Goal: Information Seeking & Learning: Learn about a topic

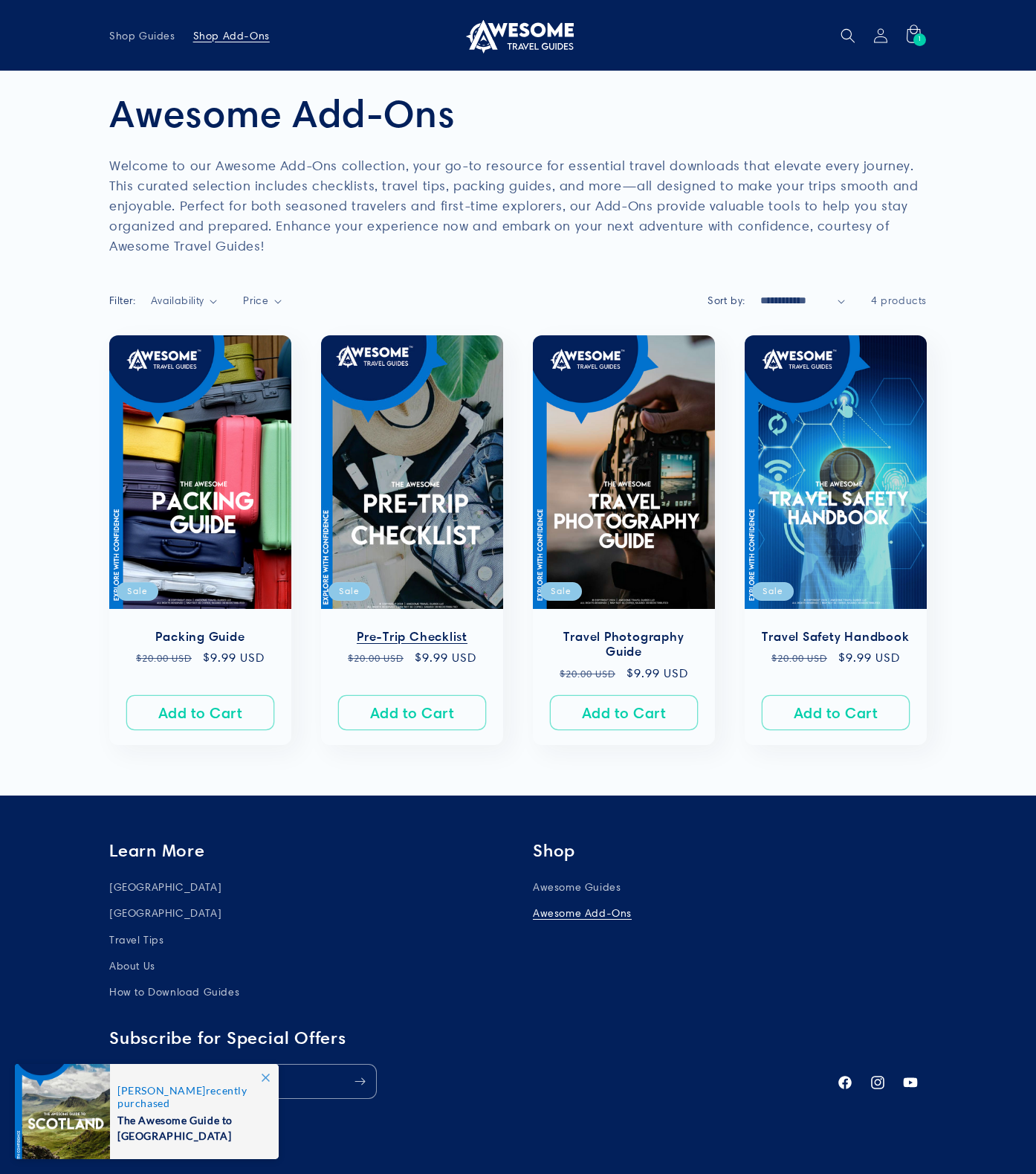
click at [427, 630] on link "Pre-Trip Checklist" at bounding box center [411, 637] width 152 height 16
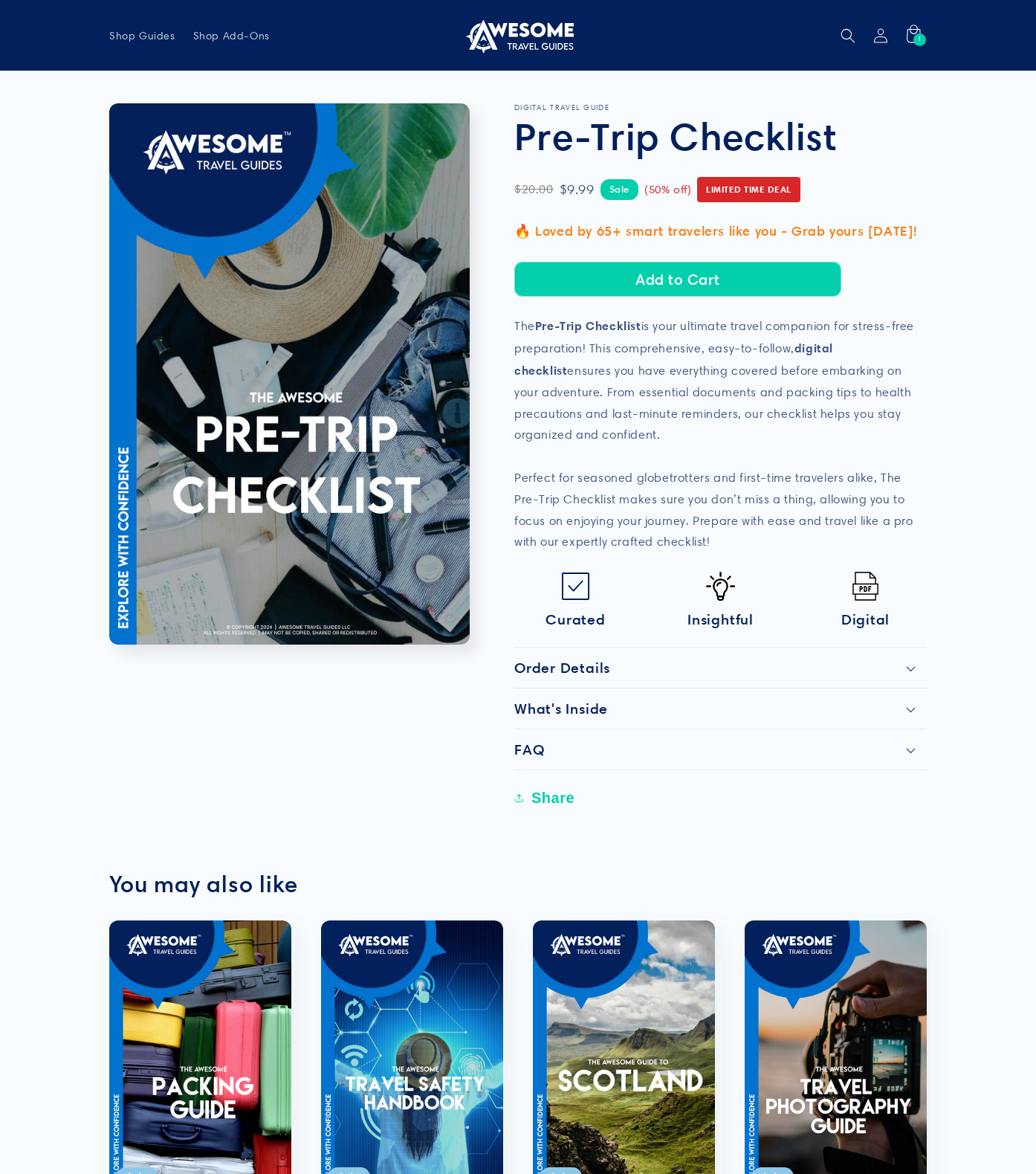
click at [905, 663] on div "Order Details" at bounding box center [720, 667] width 412 height 18
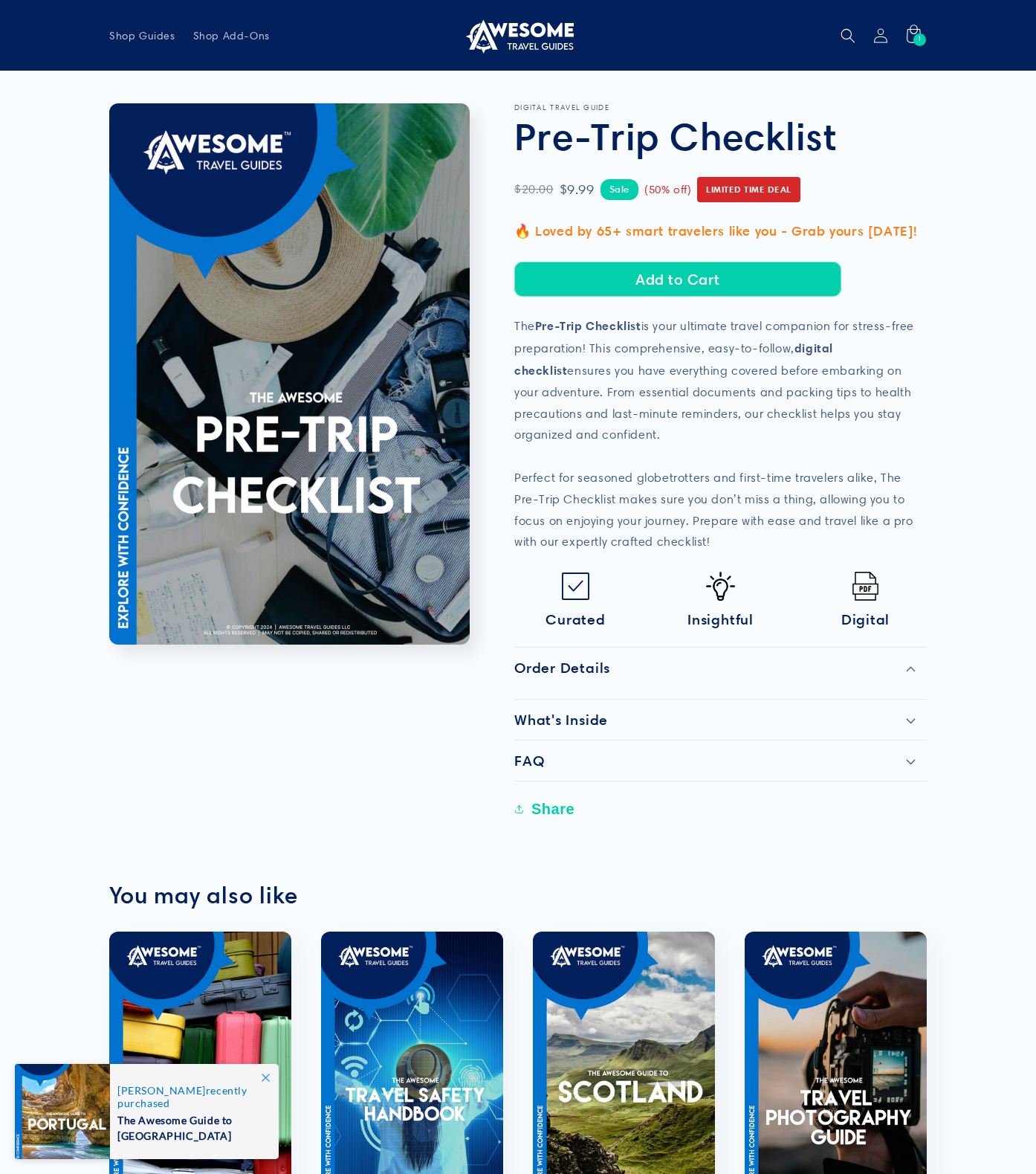
click at [915, 670] on div "Order Details" at bounding box center [720, 667] width 412 height 18
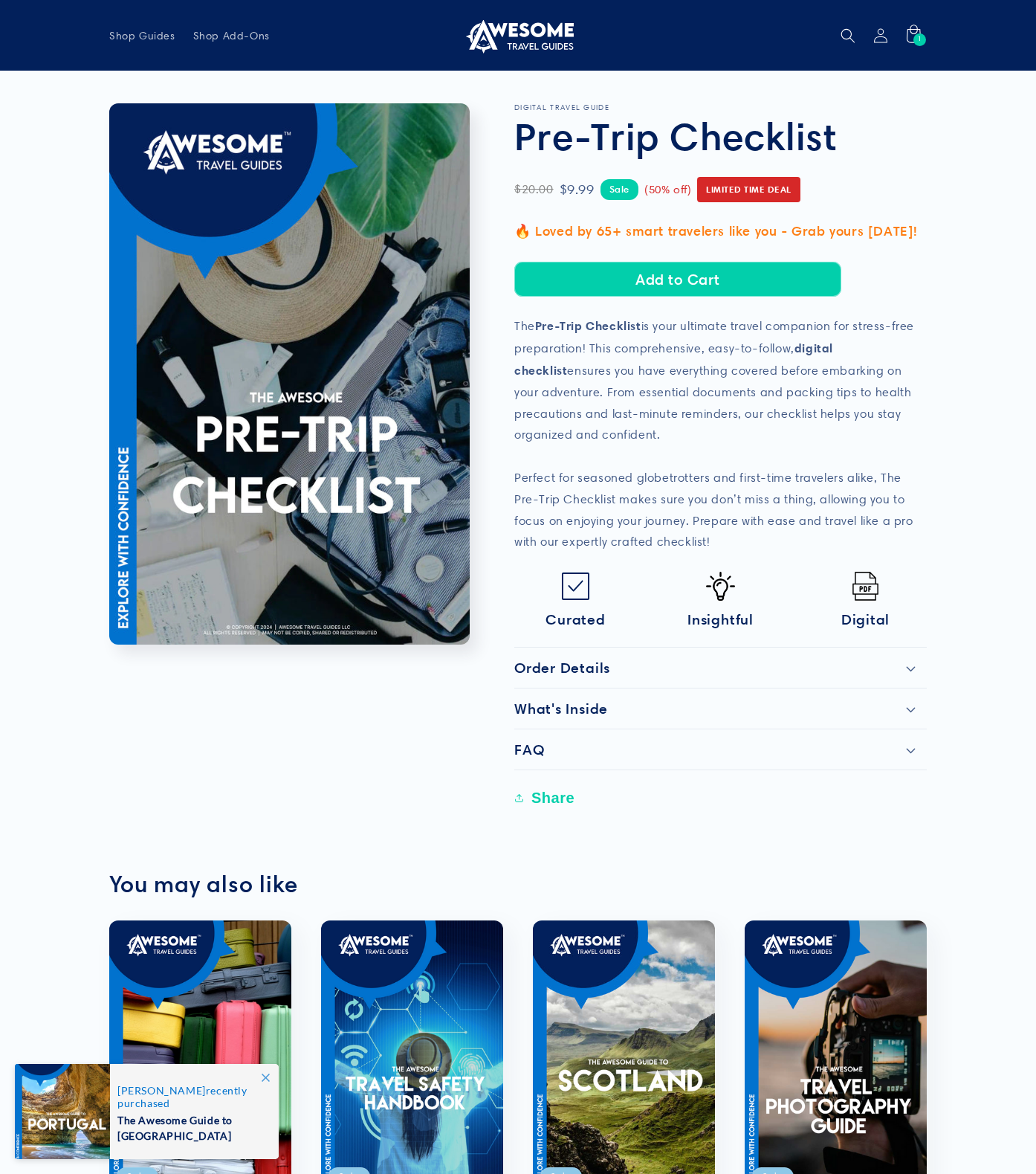
click at [912, 707] on icon at bounding box center [911, 710] width 9 height 6
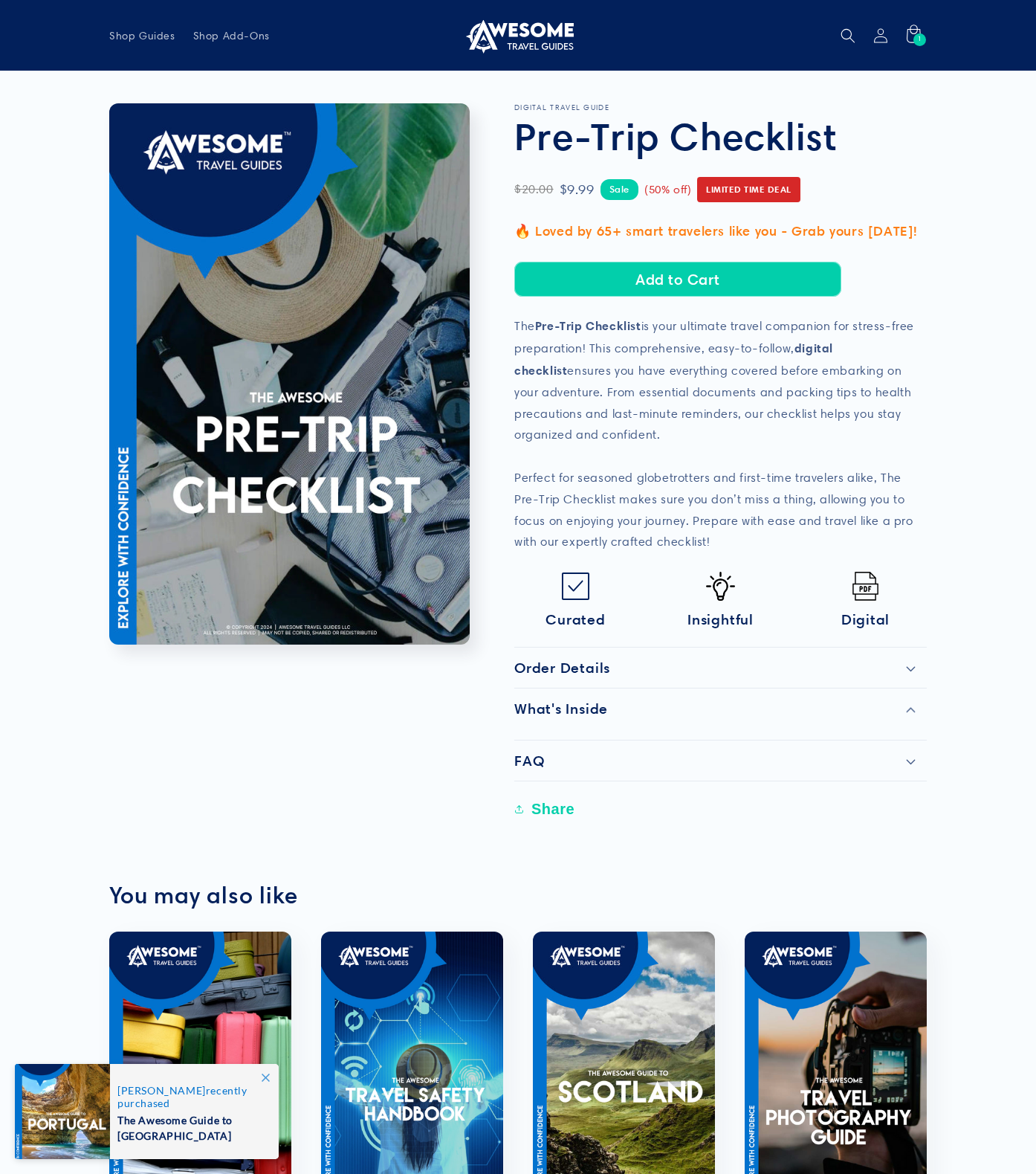
click at [912, 708] on icon at bounding box center [912, 710] width 9 height 5
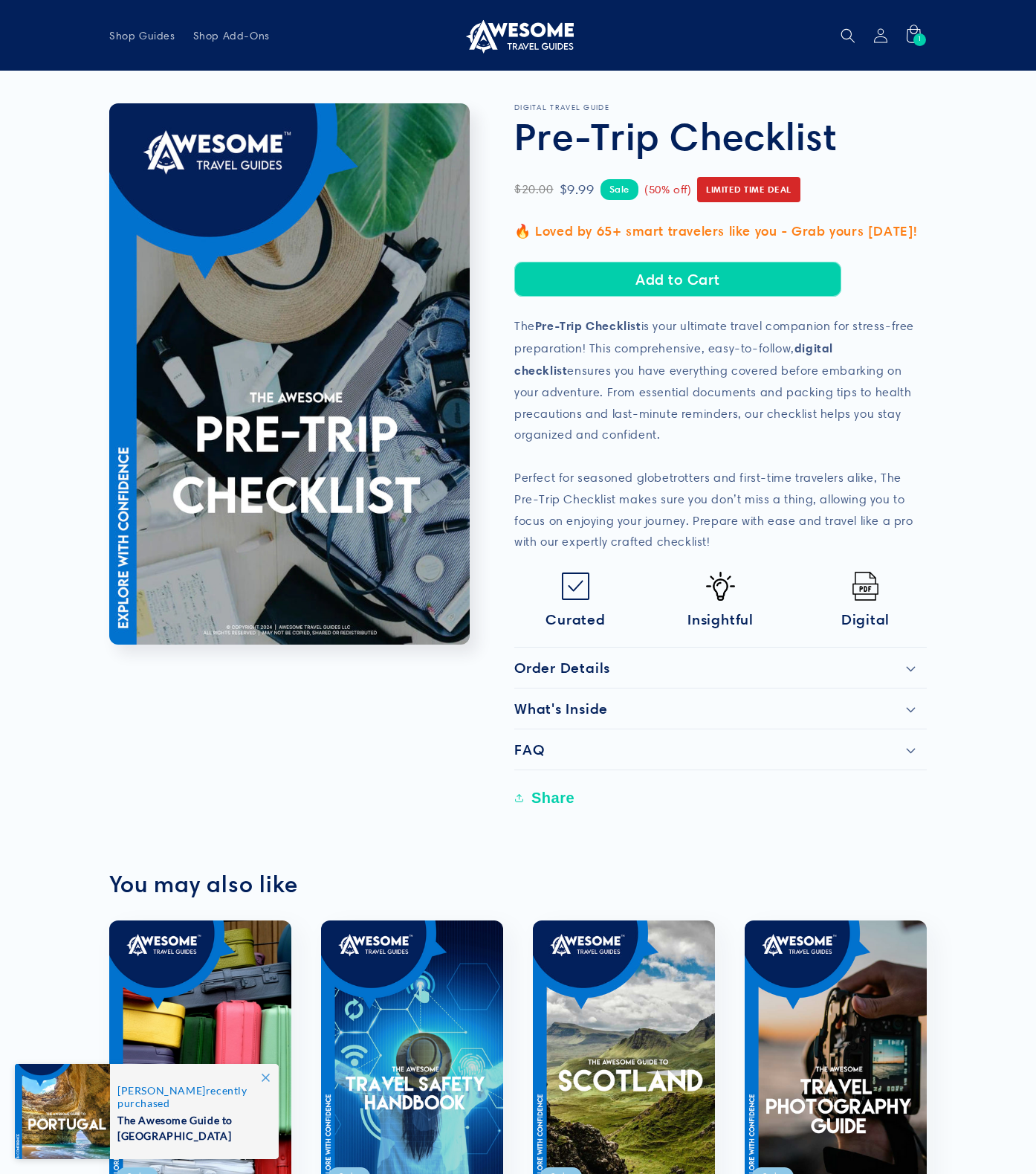
click at [910, 752] on div "FAQ" at bounding box center [720, 749] width 412 height 18
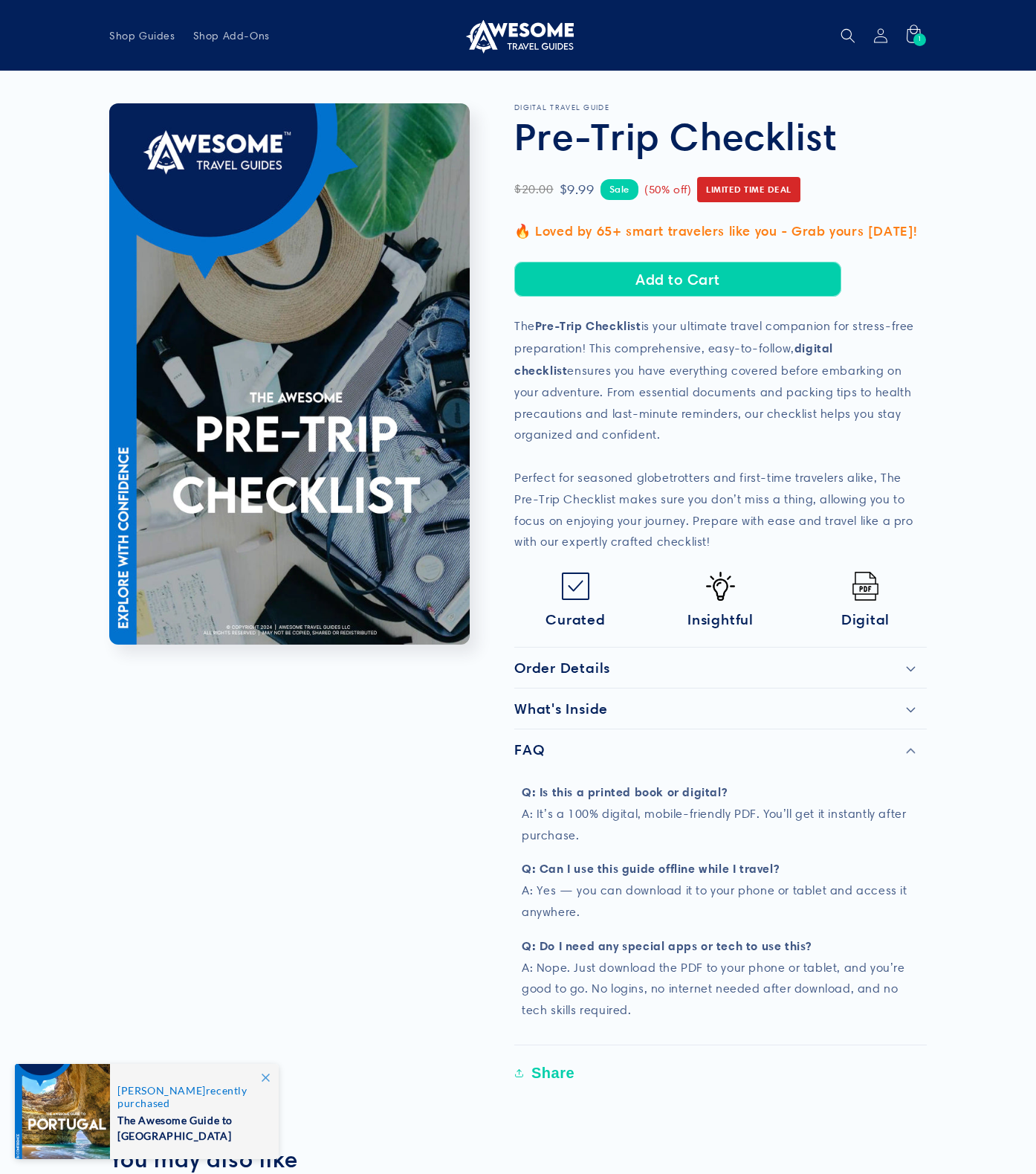
click at [910, 752] on div "FAQ" at bounding box center [720, 749] width 412 height 18
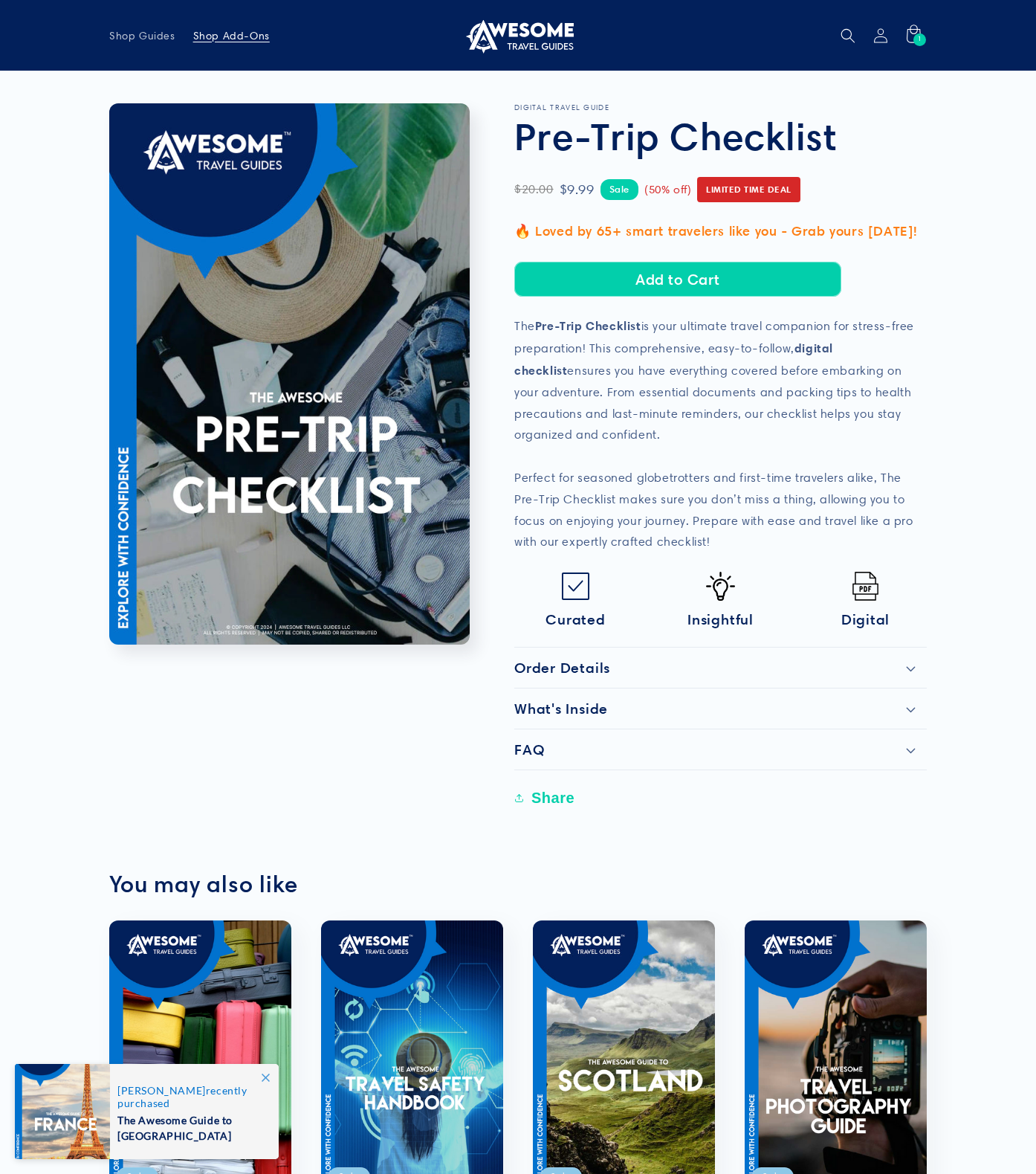
click at [245, 36] on span "Shop Add-Ons" at bounding box center [232, 36] width 77 height 13
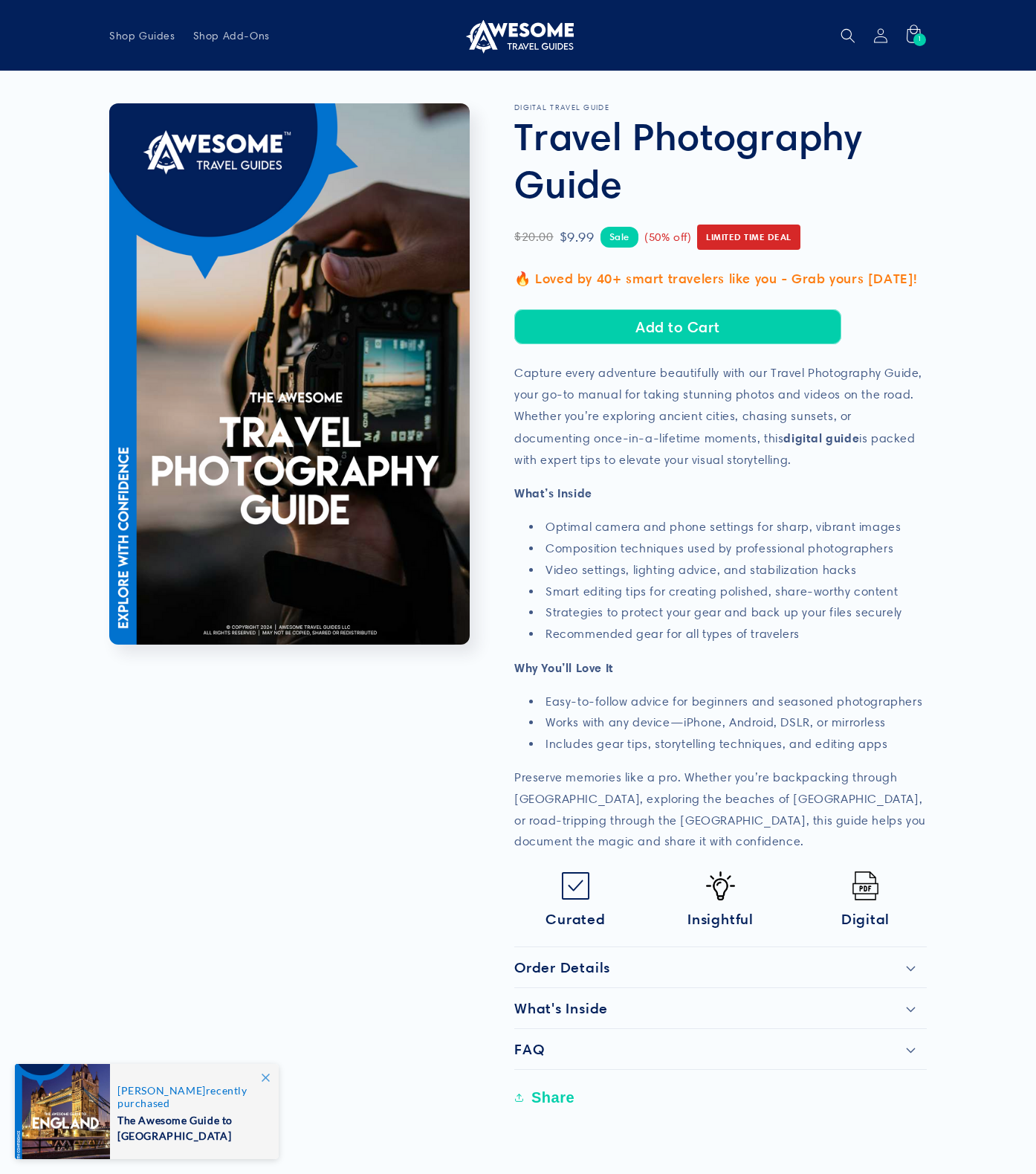
click at [829, 975] on summary "Order Details" at bounding box center [720, 967] width 412 height 40
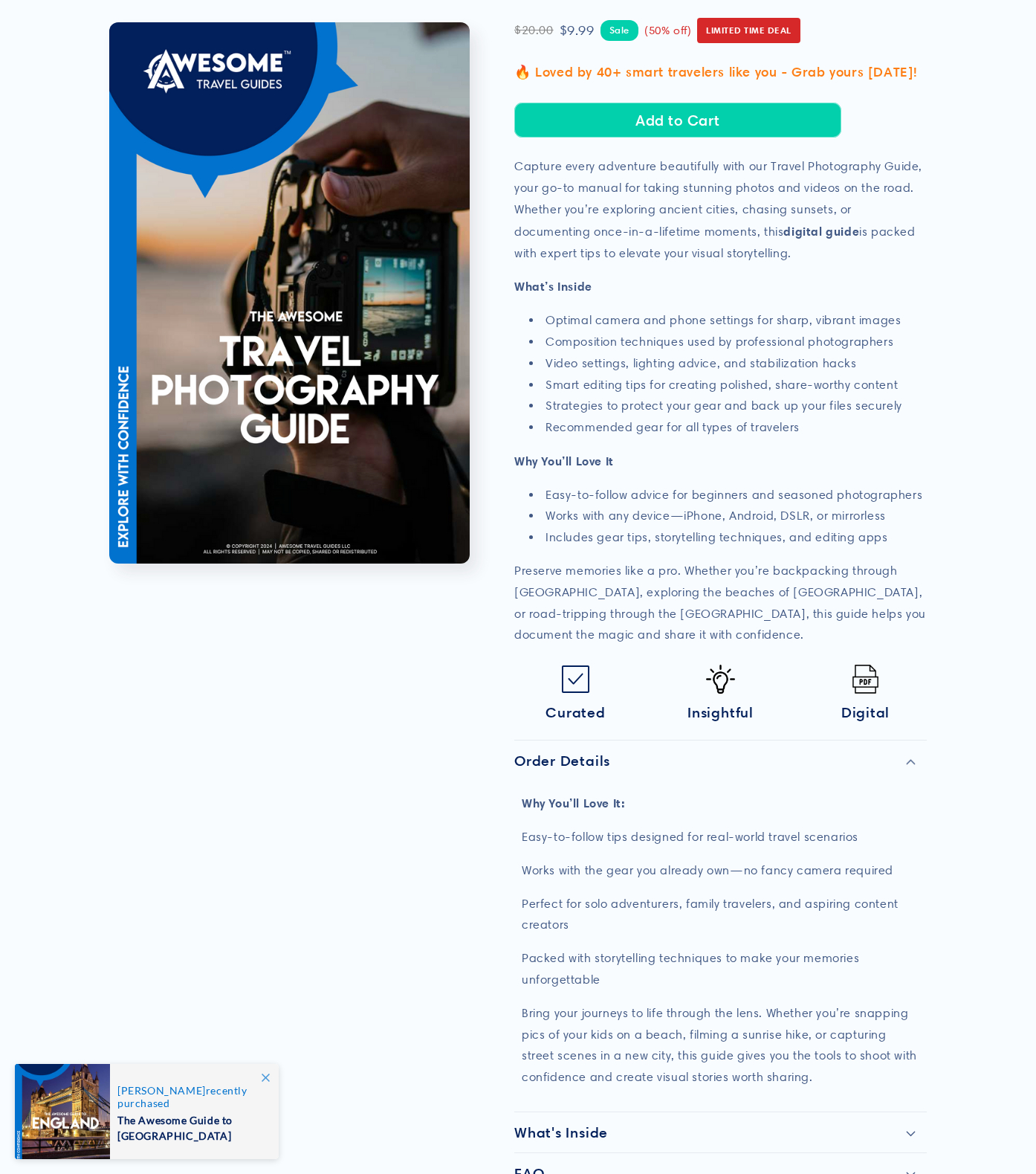
scroll to position [465, 0]
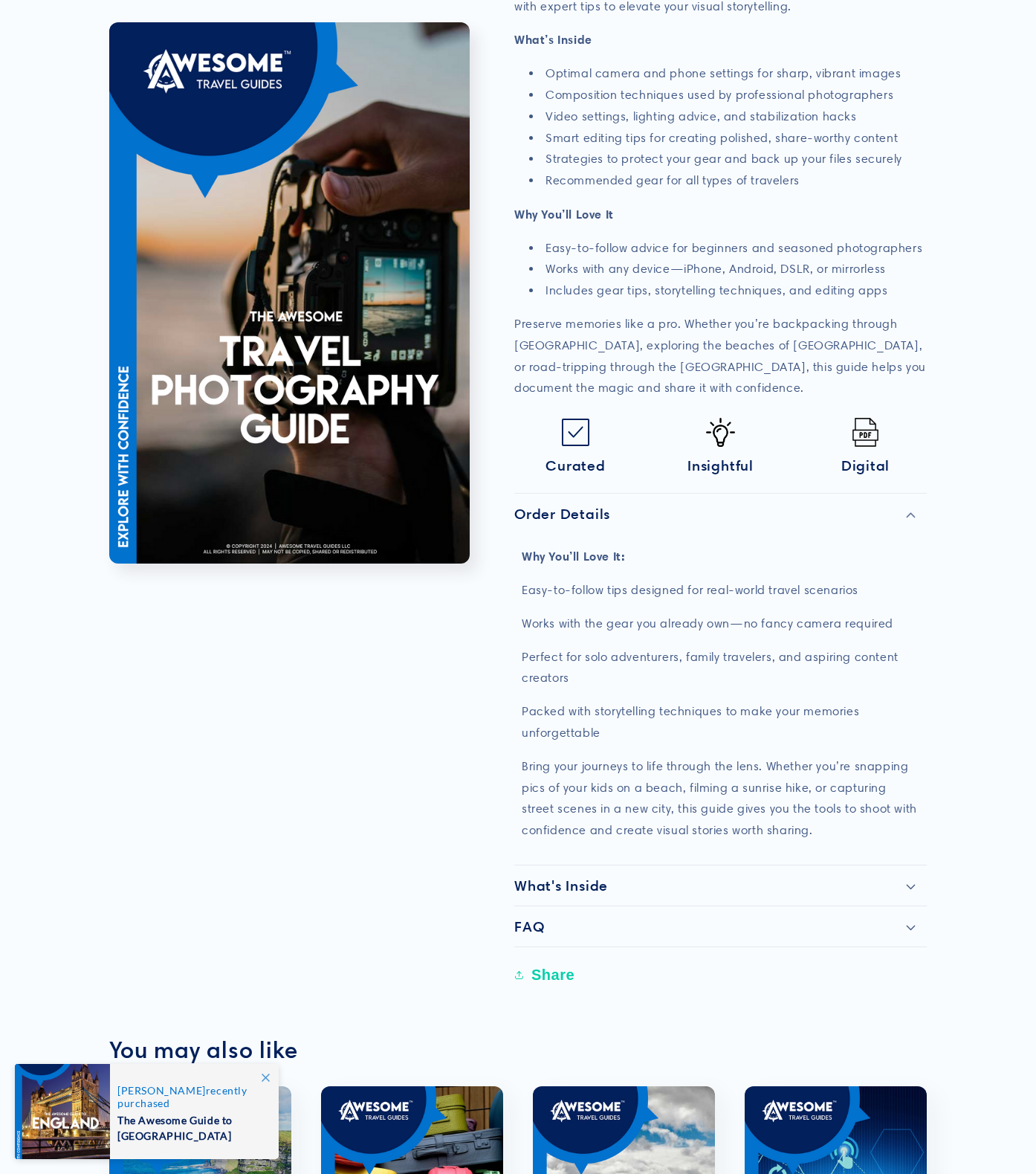
click at [813, 877] on div "What's Inside" at bounding box center [720, 885] width 412 height 18
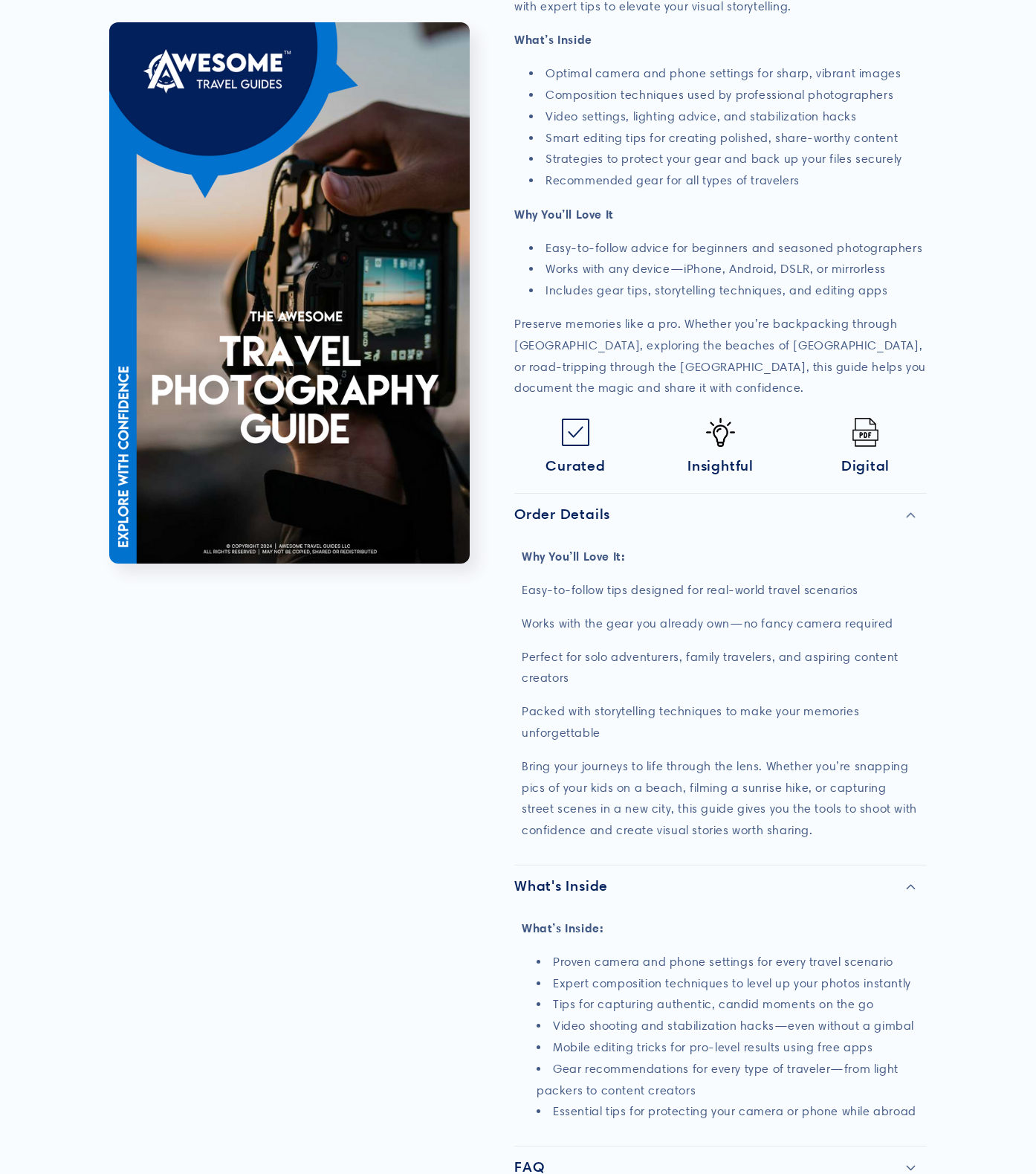
scroll to position [666, 0]
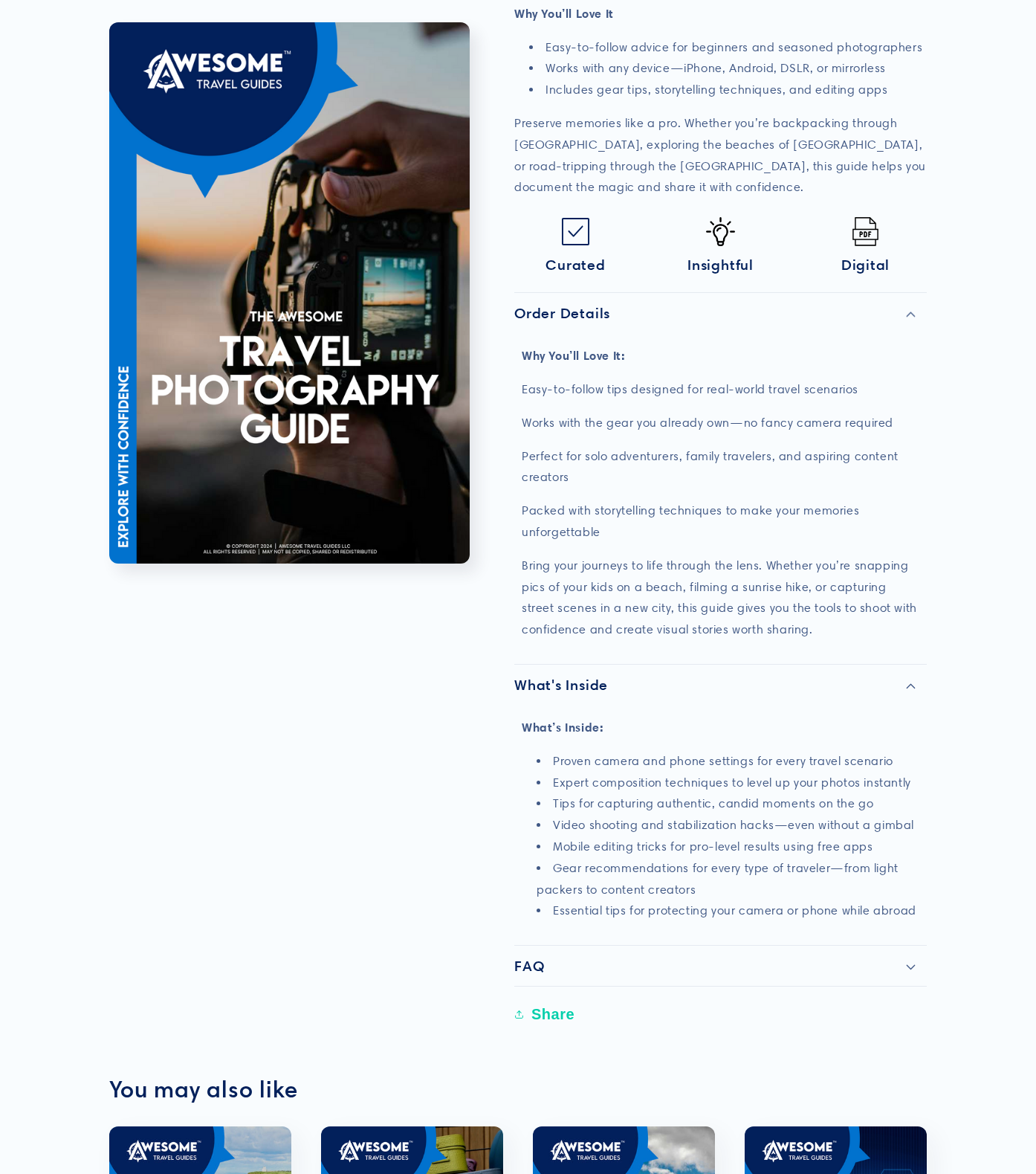
click at [771, 971] on summary "FAQ" at bounding box center [720, 965] width 412 height 40
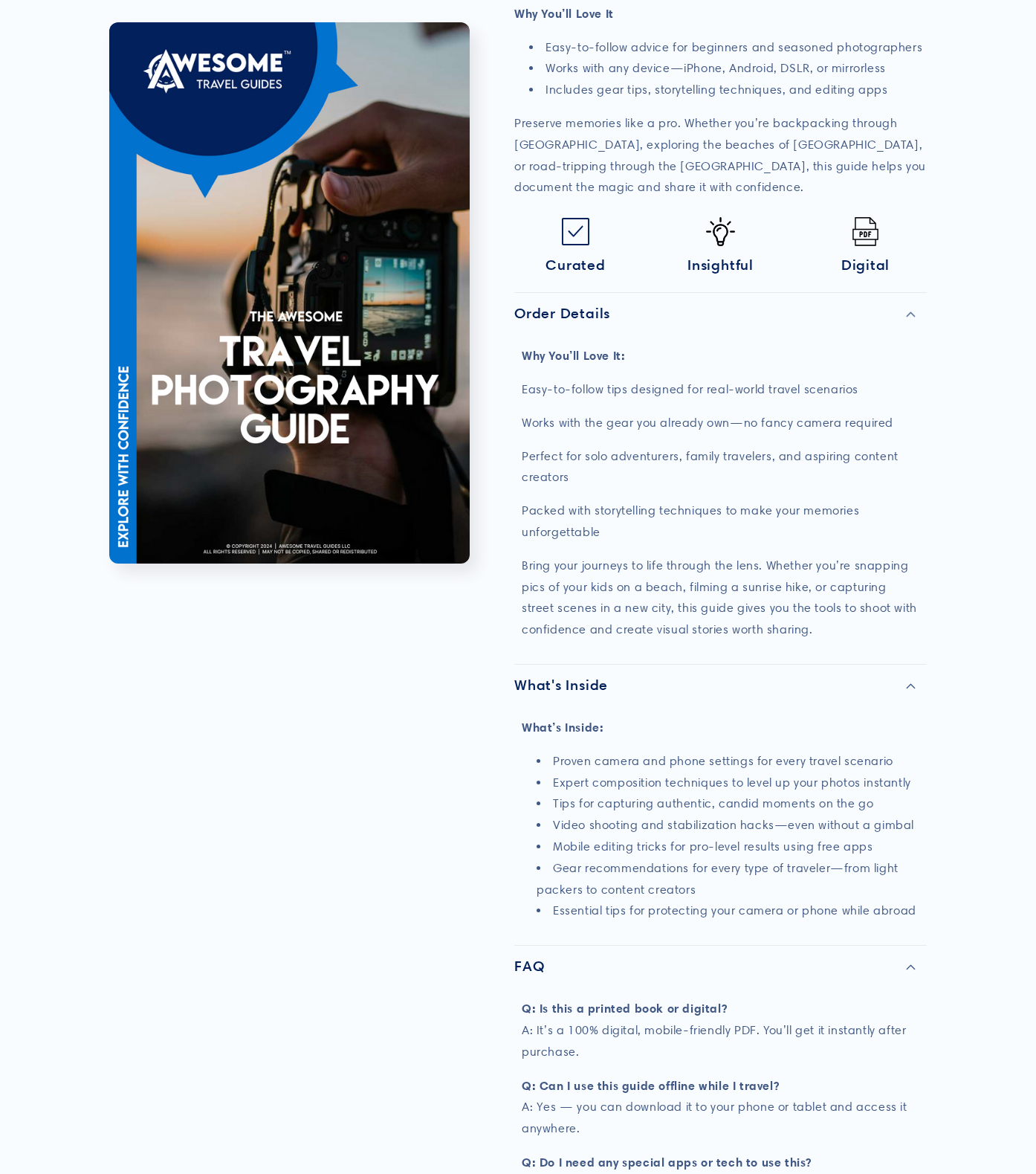
click at [800, 950] on summary "FAQ" at bounding box center [720, 965] width 412 height 40
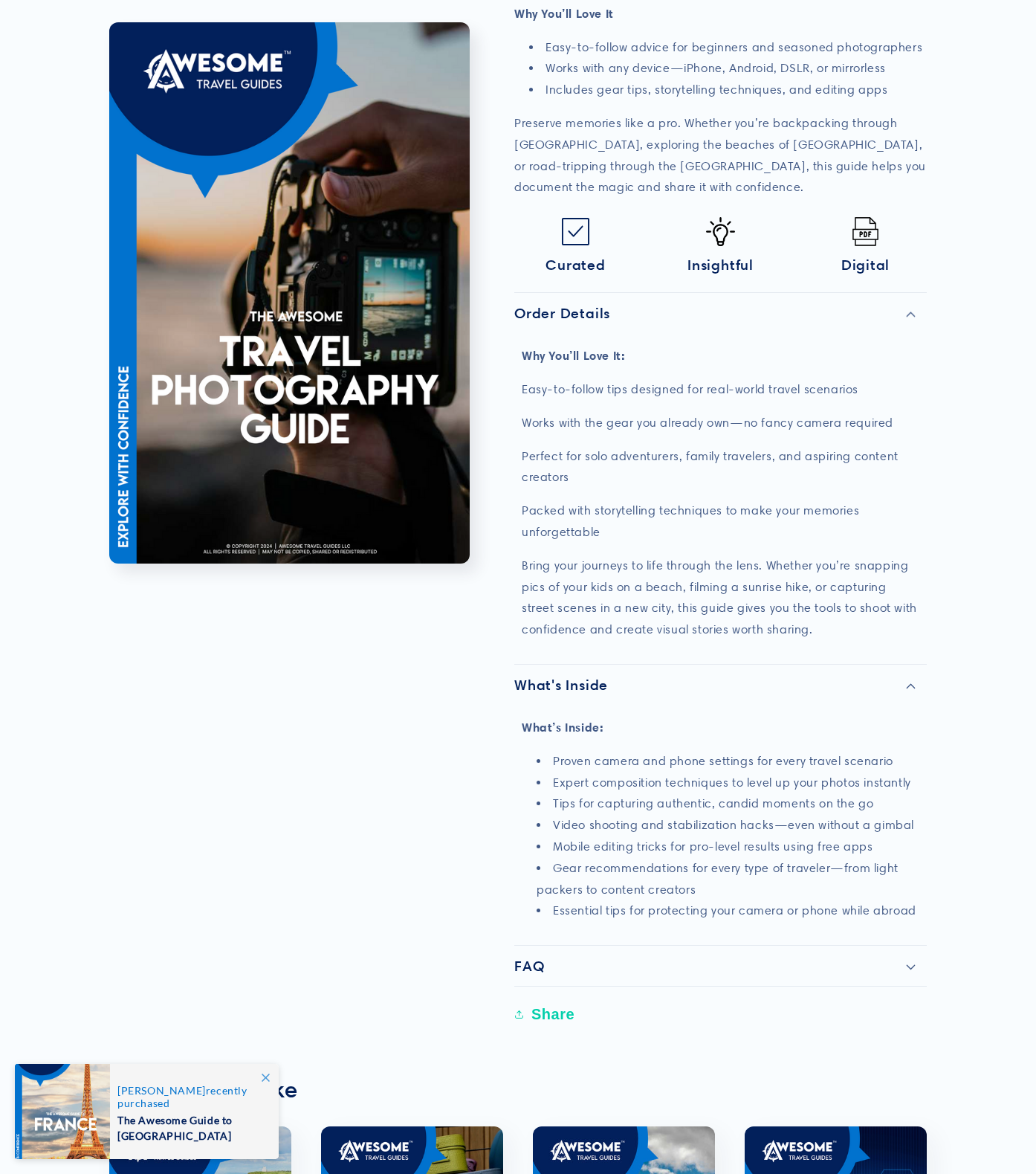
click at [785, 699] on summary "What's Inside" at bounding box center [720, 685] width 412 height 40
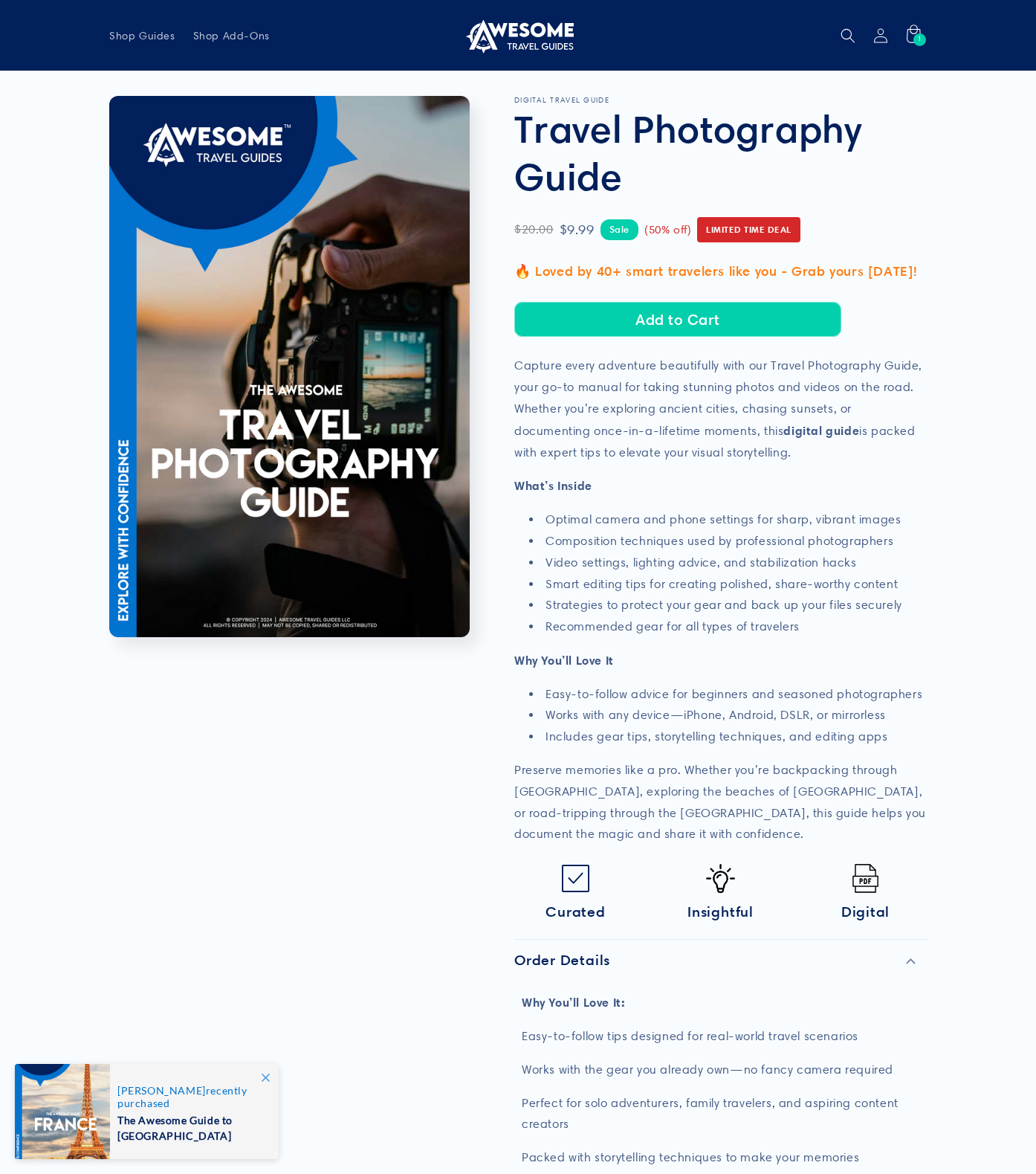
scroll to position [0, 0]
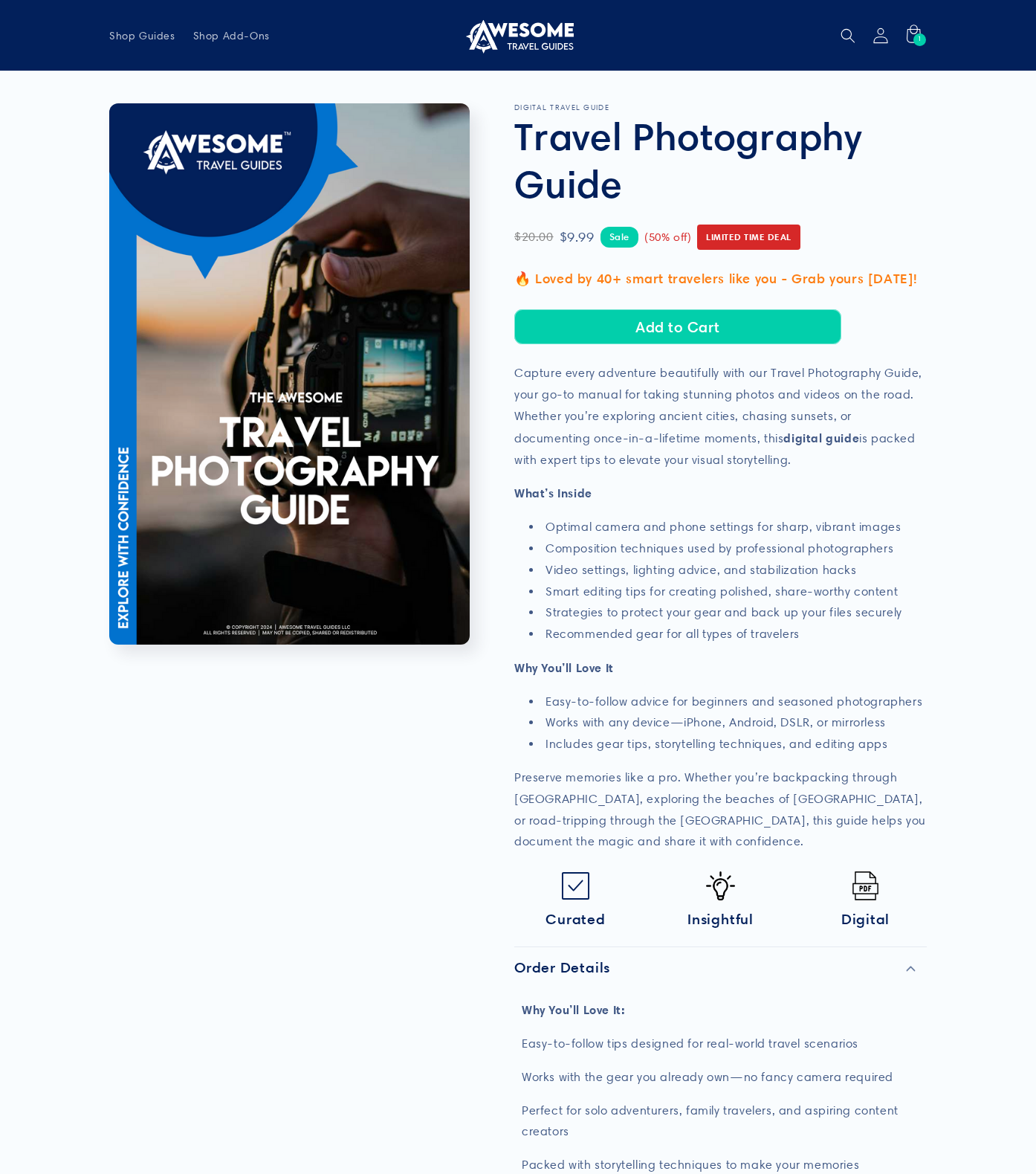
click at [885, 35] on icon at bounding box center [880, 35] width 16 height 16
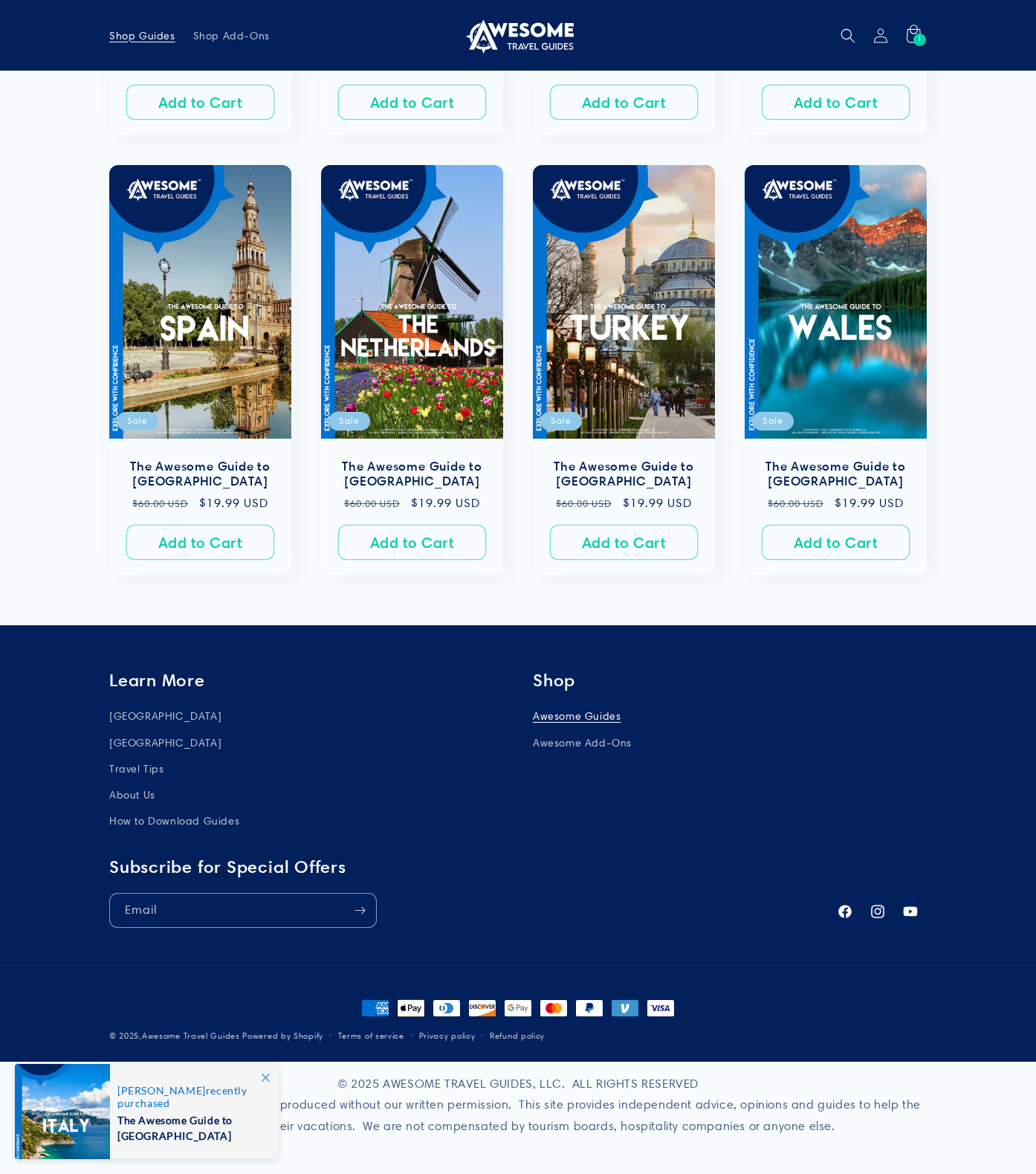
scroll to position [1029, 0]
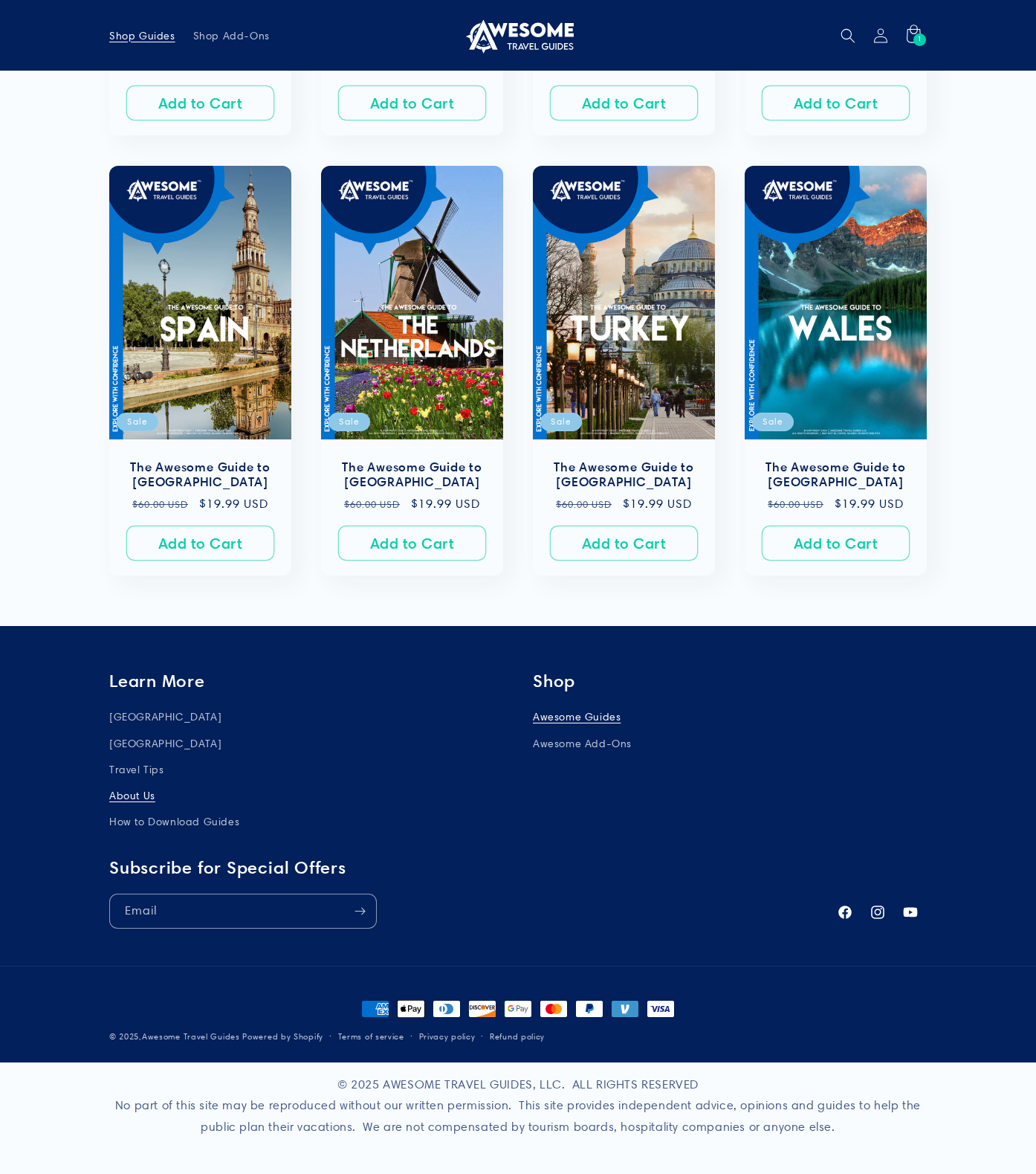
click at [124, 797] on link "About Us" at bounding box center [132, 796] width 46 height 26
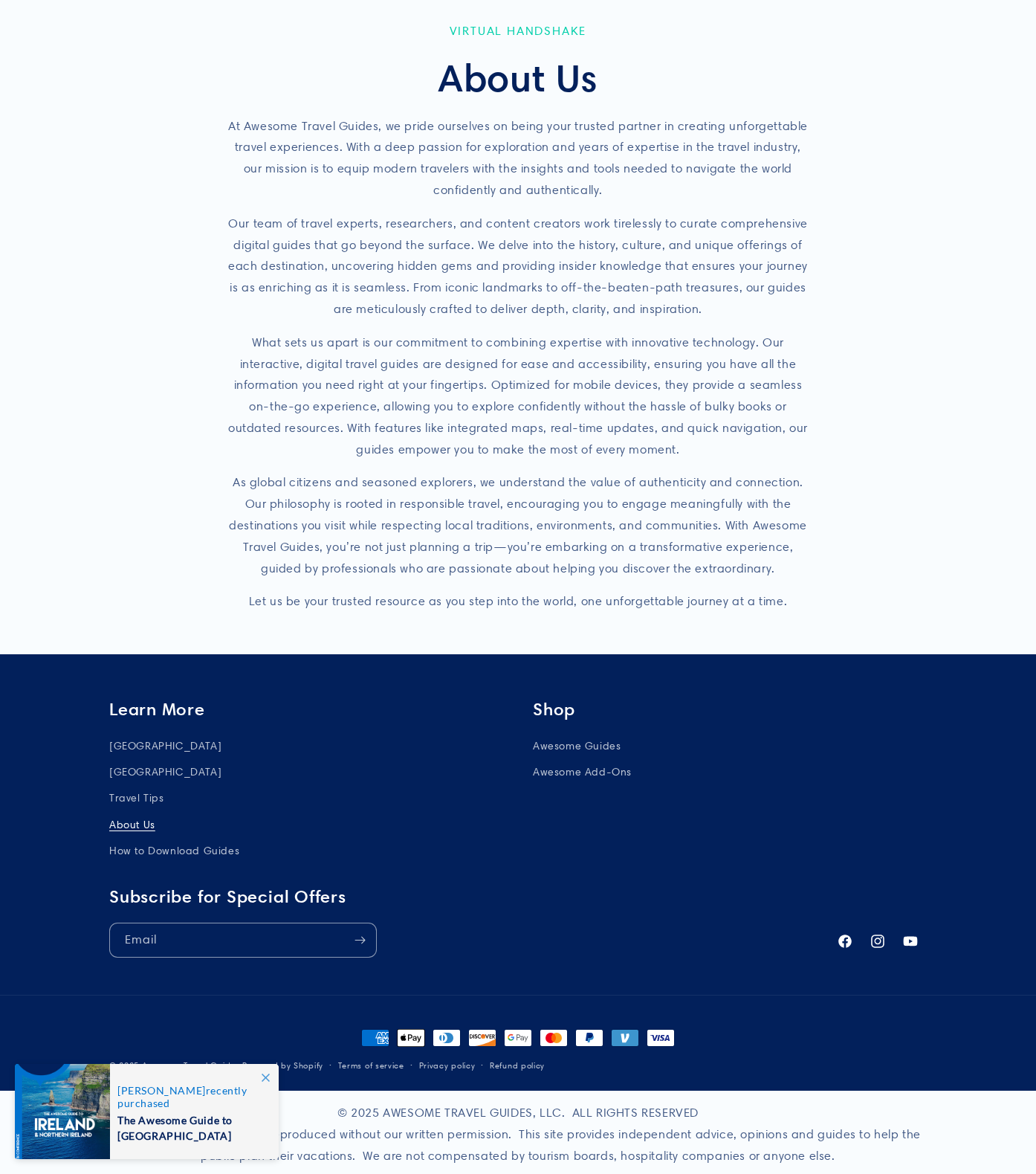
scroll to position [109, 0]
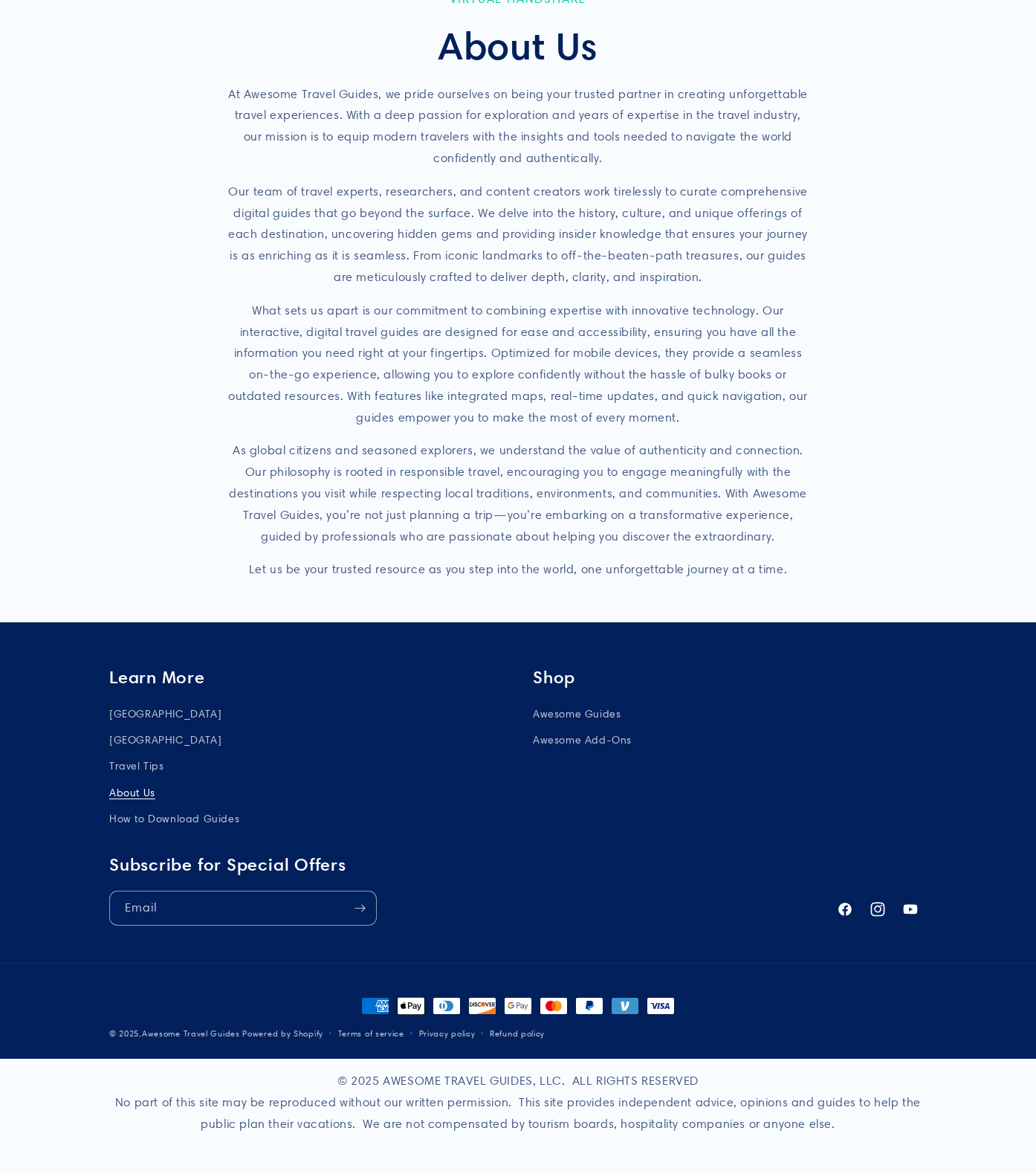
click at [880, 909] on icon at bounding box center [878, 908] width 14 height 14
